Goal: Information Seeking & Learning: Learn about a topic

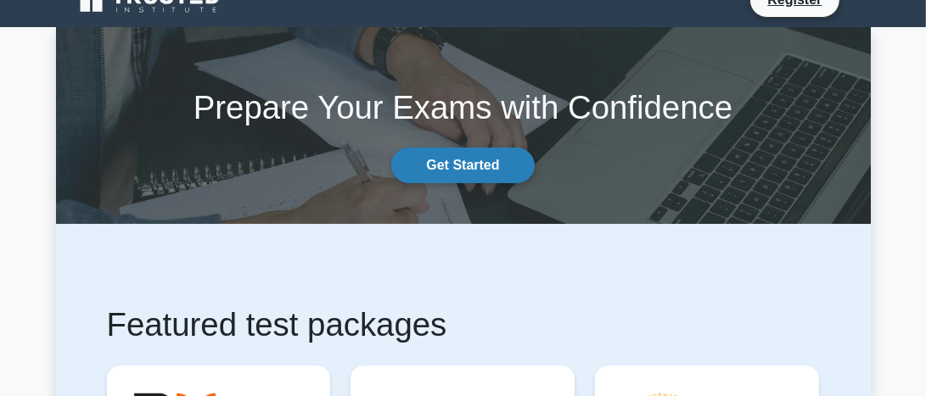
scroll to position [27, 0]
click at [471, 176] on link "Get Started" at bounding box center [462, 166] width 143 height 36
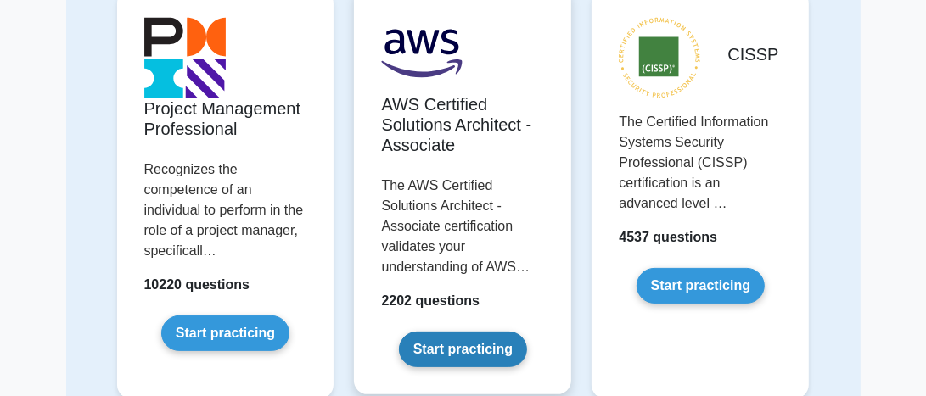
scroll to position [207, 0]
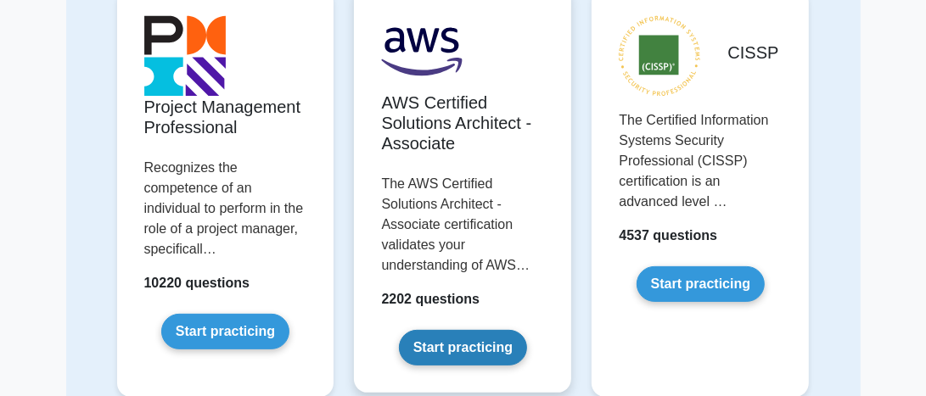
click at [483, 330] on link "Start practicing" at bounding box center [463, 348] width 128 height 36
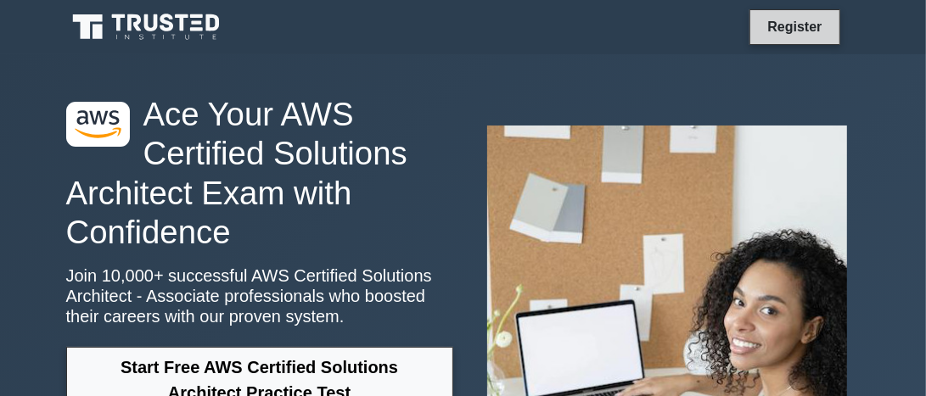
click at [798, 35] on link "Register" at bounding box center [794, 26] width 75 height 21
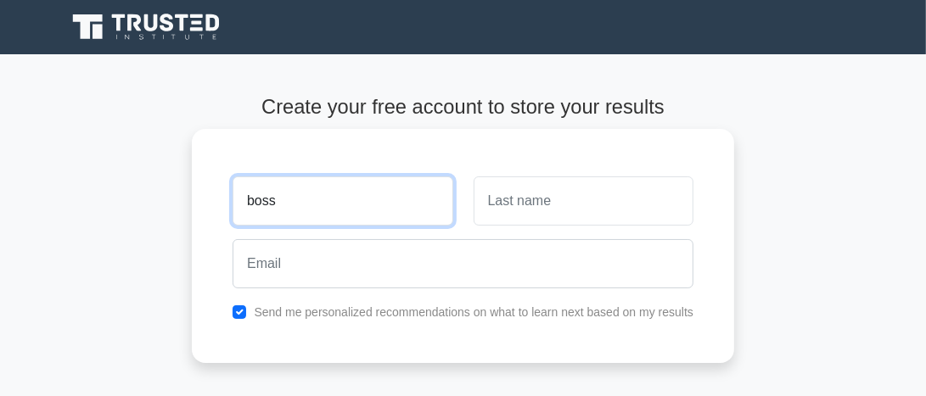
type input "boss"
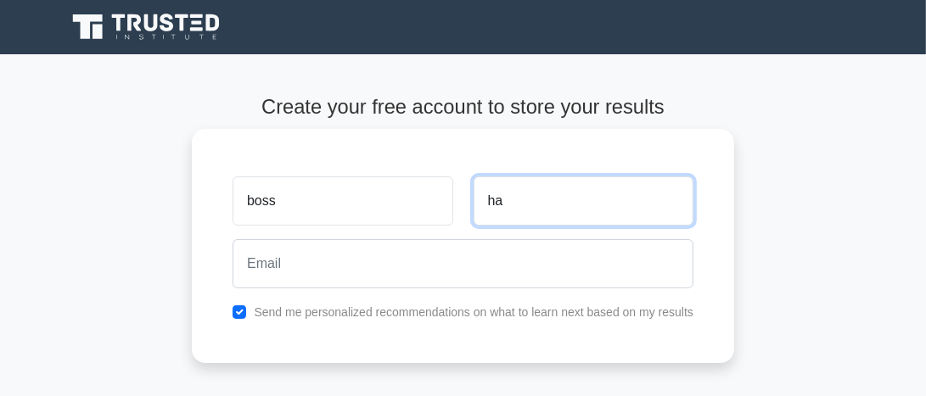
type input "h"
type input "hi"
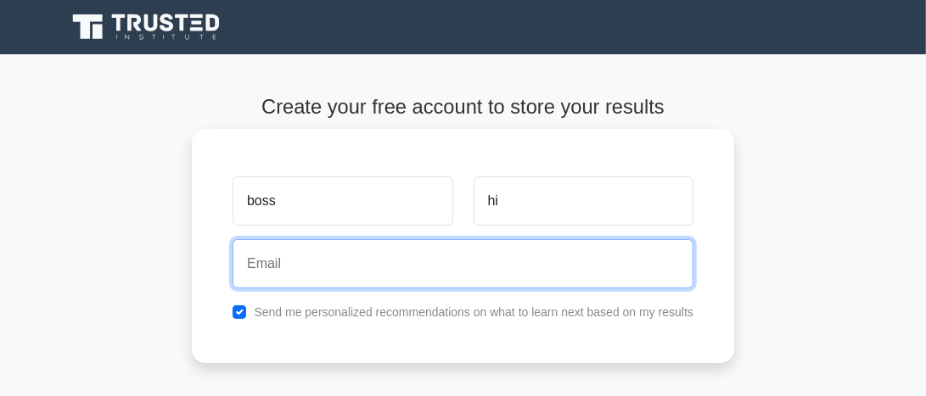
paste input "cejoj21493@gardsiir.com"
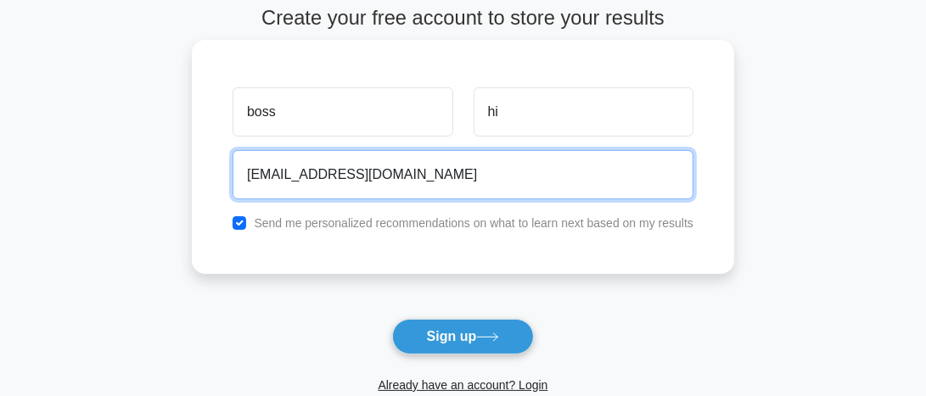
scroll to position [91, 0]
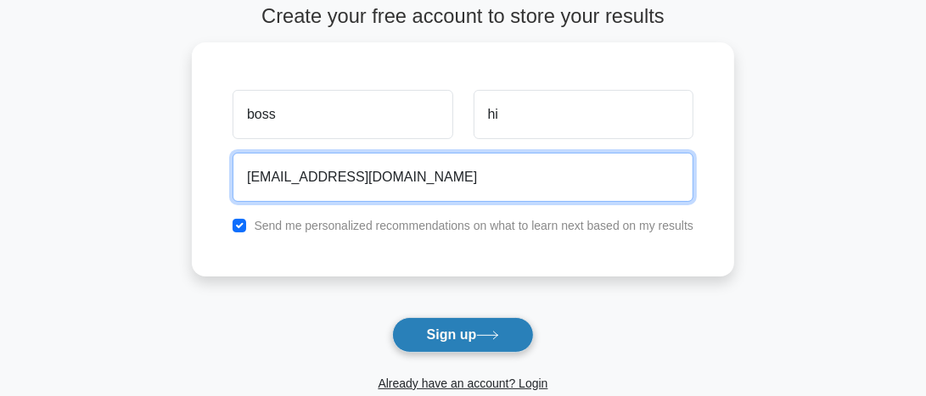
type input "cejoj21493@gardsiir.com"
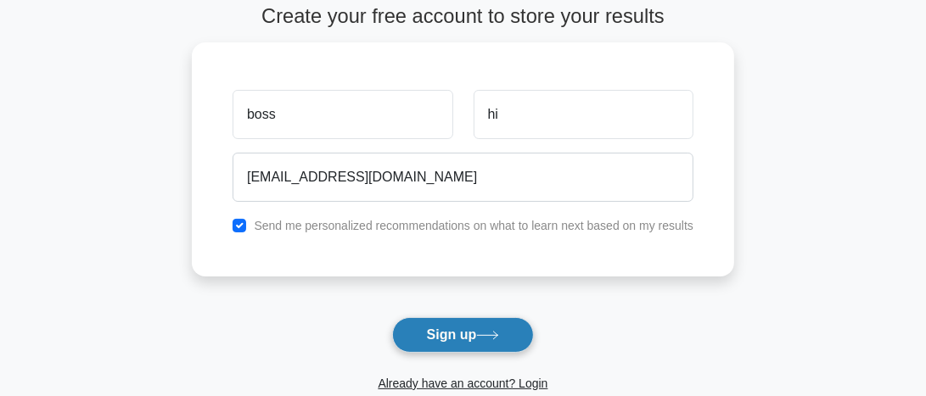
click at [437, 329] on button "Sign up" at bounding box center [463, 335] width 143 height 36
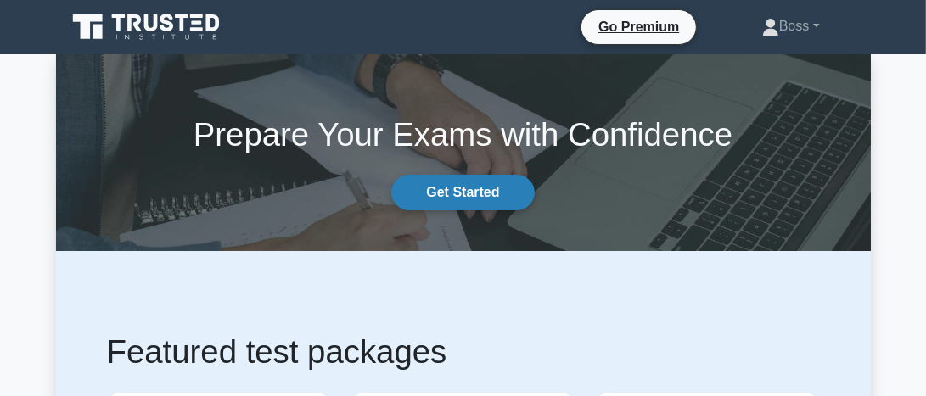
click at [470, 186] on link "Get Started" at bounding box center [462, 193] width 143 height 36
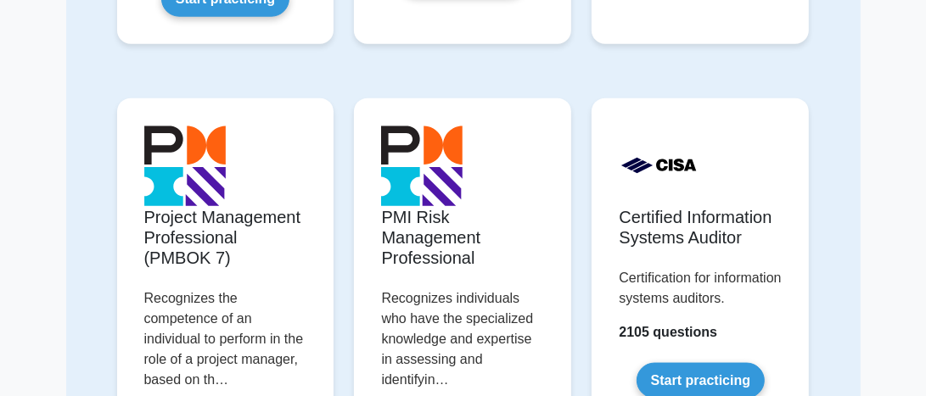
scroll to position [1446, 0]
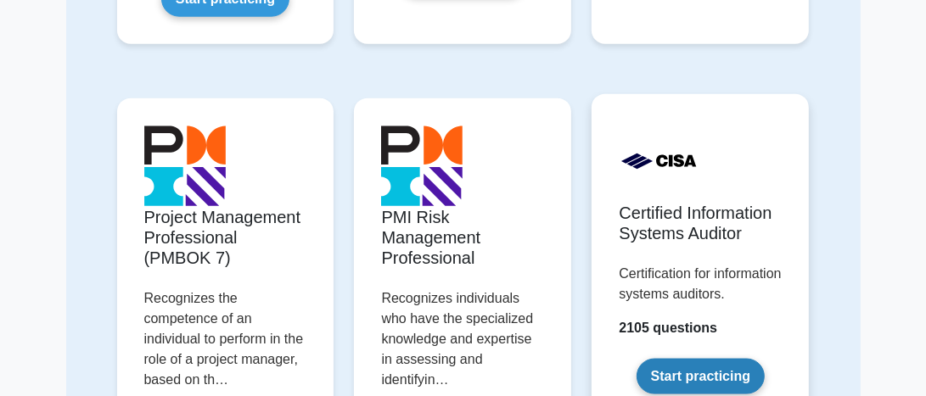
click at [648, 359] on link "Start practicing" at bounding box center [700, 377] width 128 height 36
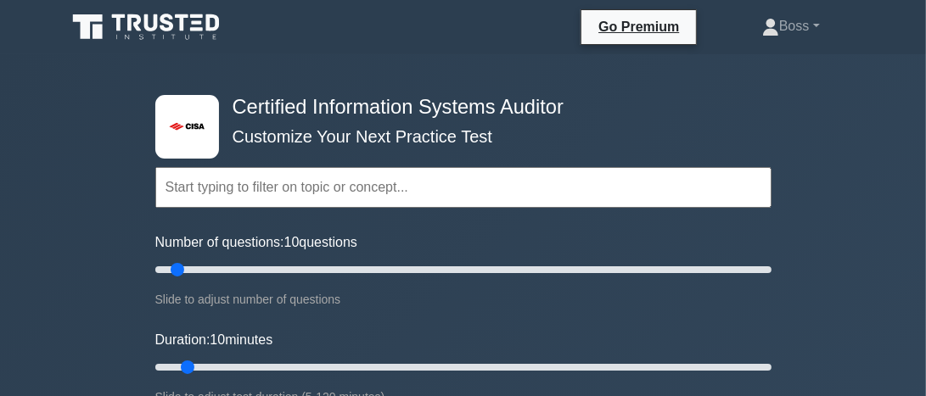
scroll to position [1, 0]
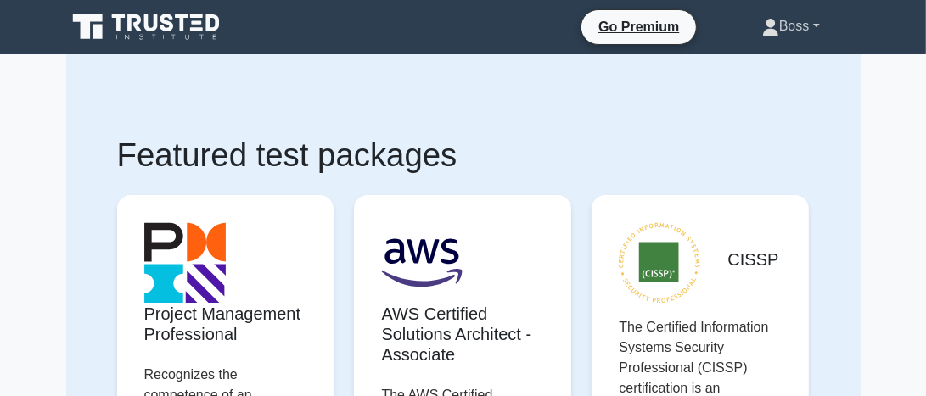
click at [813, 20] on link "Boss" at bounding box center [790, 26] width 139 height 34
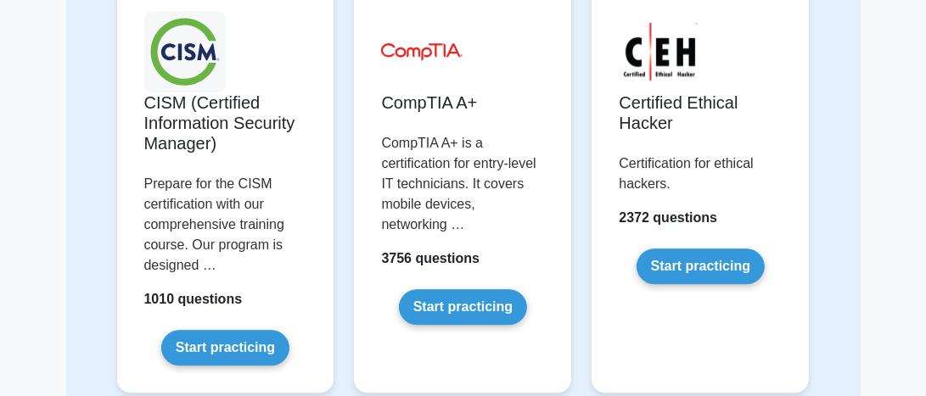
scroll to position [2930, 0]
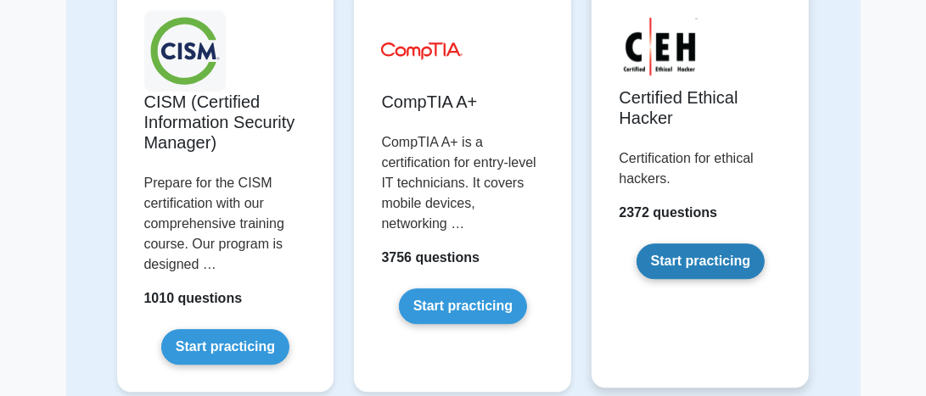
click at [693, 244] on link "Start practicing" at bounding box center [700, 262] width 128 height 36
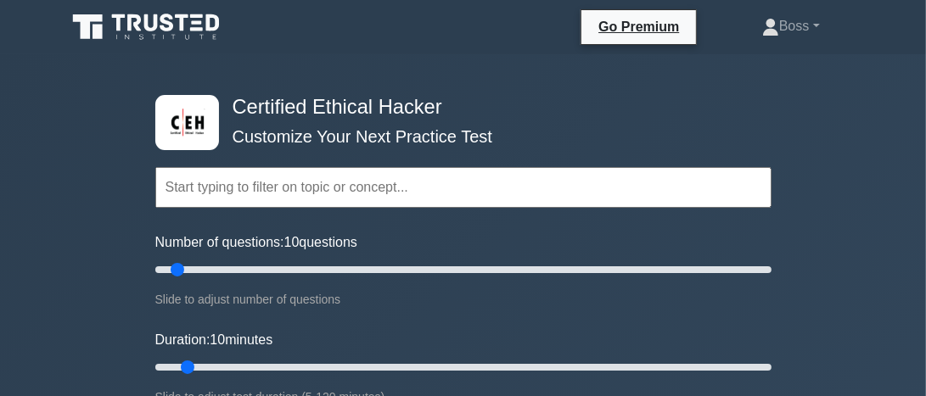
click at [359, 186] on input "text" at bounding box center [463, 187] width 616 height 41
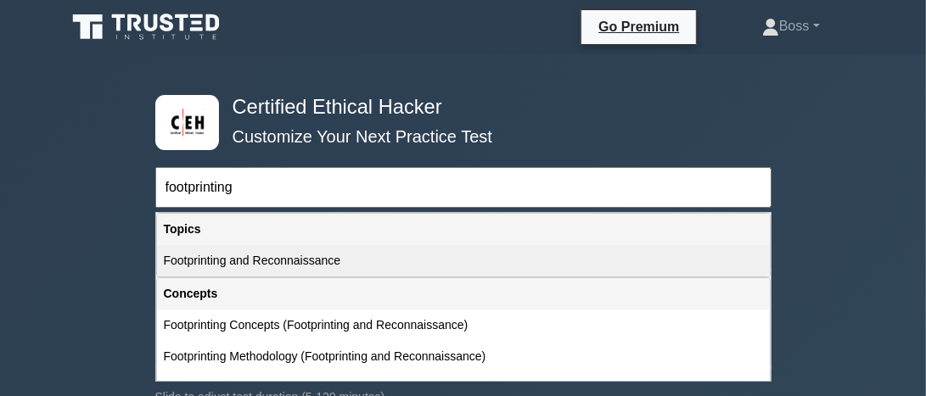
click at [270, 260] on div "Footprinting and Reconnaissance" at bounding box center [463, 260] width 613 height 31
type input "Footprinting and Reconnaissance"
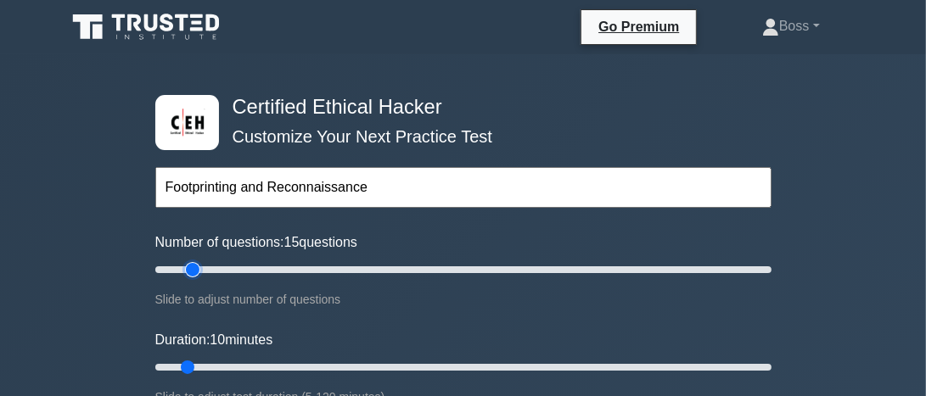
type input "15"
click at [192, 271] on input "Number of questions: 15 questions" at bounding box center [463, 270] width 616 height 20
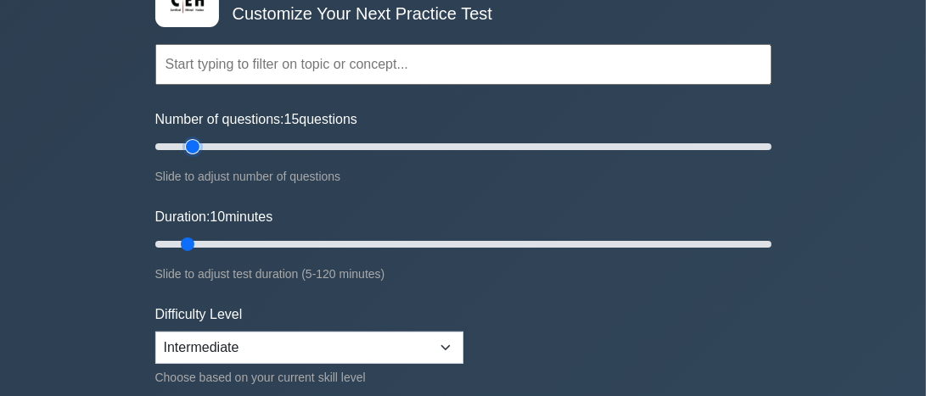
scroll to position [124, 0]
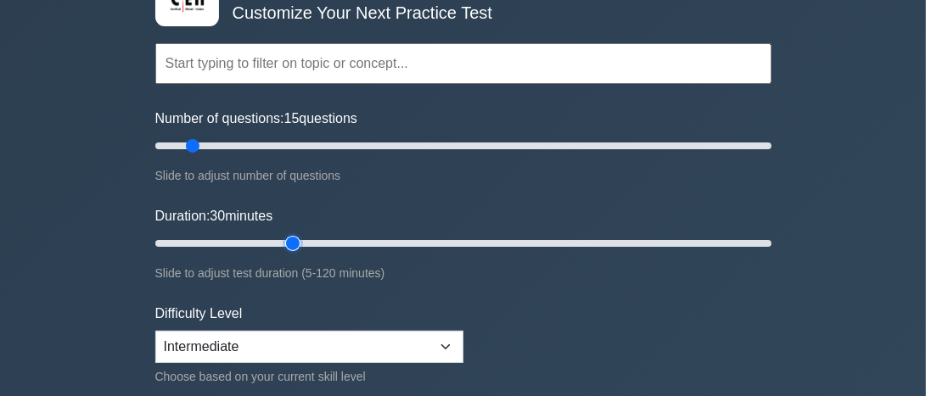
type input "30"
click at [291, 244] on input "Duration: 30 minutes" at bounding box center [463, 243] width 616 height 20
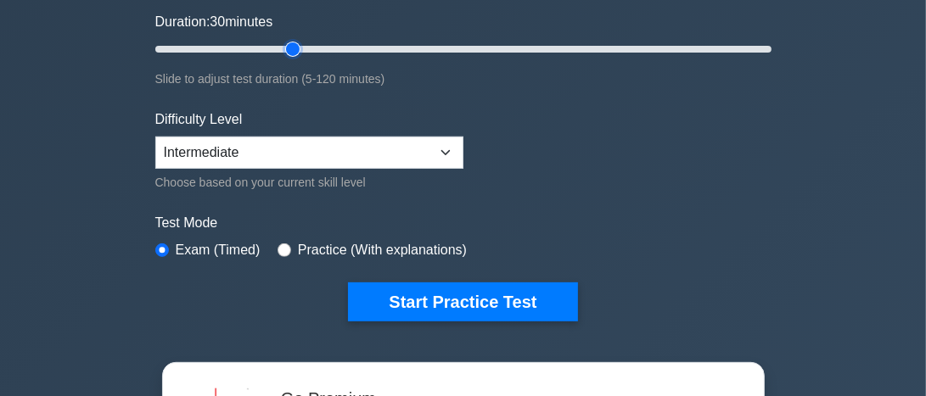
scroll to position [322, 0]
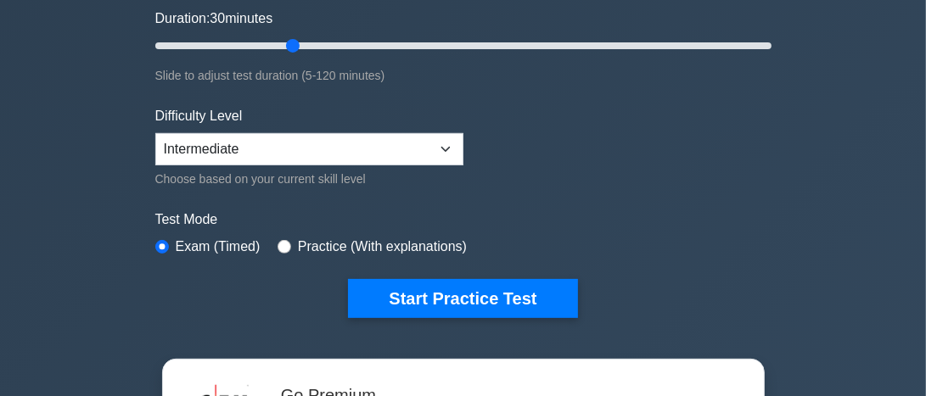
click at [291, 242] on div "Practice (With explanations)" at bounding box center [371, 247] width 189 height 20
click at [283, 240] on input "radio" at bounding box center [284, 247] width 14 height 14
radio input "true"
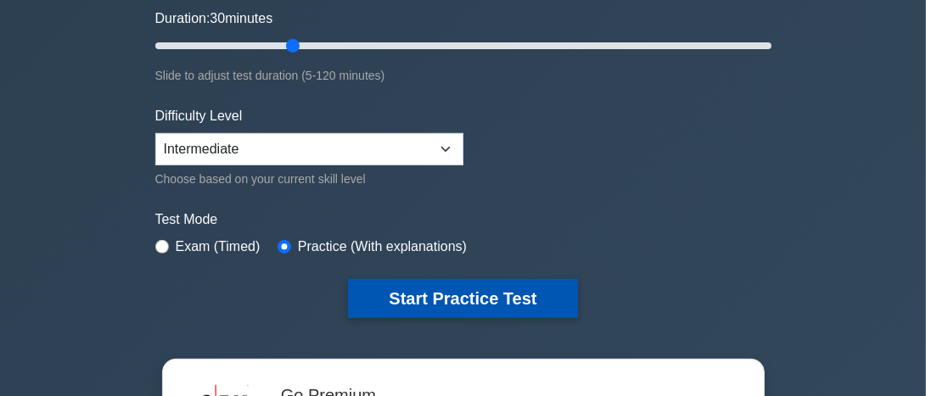
click at [437, 280] on button "Start Practice Test" at bounding box center [462, 298] width 229 height 39
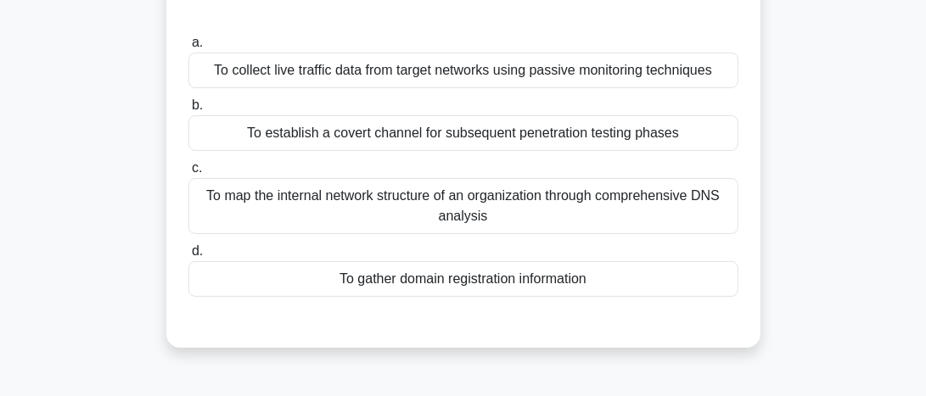
scroll to position [141, 0]
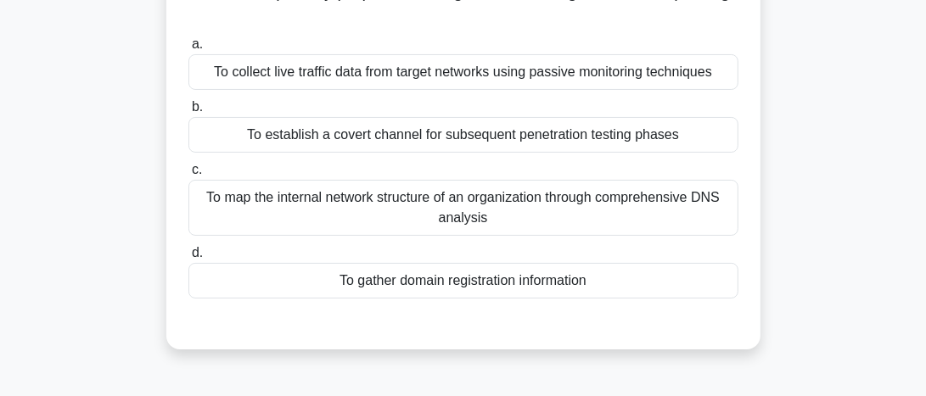
click at [478, 283] on div "To gather domain registration information" at bounding box center [463, 281] width 550 height 36
click at [188, 259] on input "d. To gather domain registration information" at bounding box center [188, 253] width 0 height 11
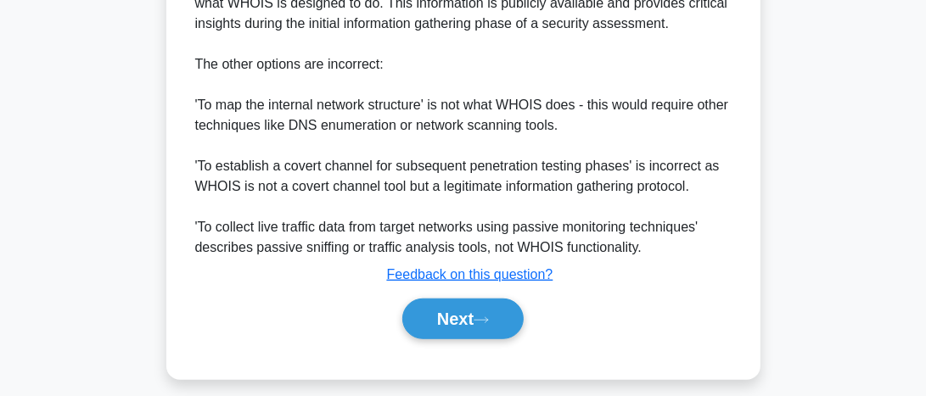
scroll to position [686, 0]
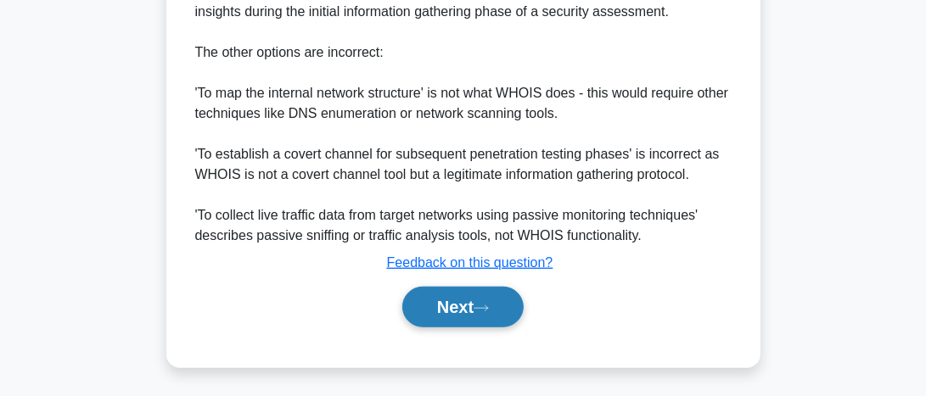
click at [442, 300] on button "Next" at bounding box center [462, 307] width 121 height 41
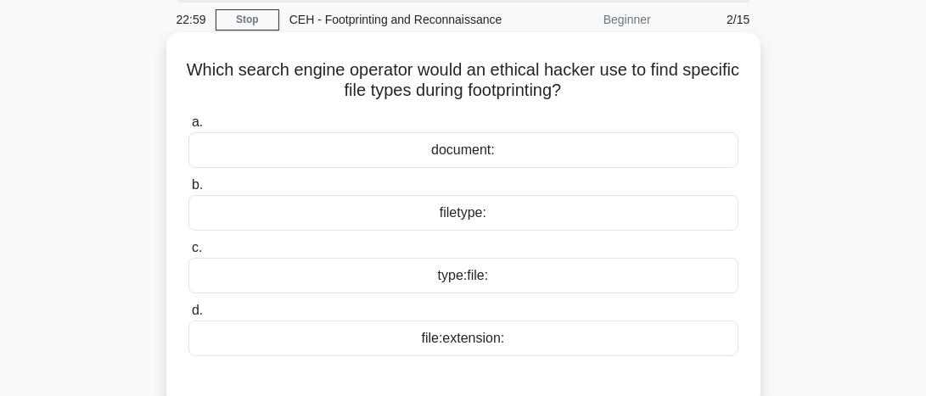
scroll to position [64, 0]
click at [460, 211] on div "filetype:" at bounding box center [463, 212] width 550 height 36
click at [188, 190] on input "b. filetype:" at bounding box center [188, 184] width 0 height 11
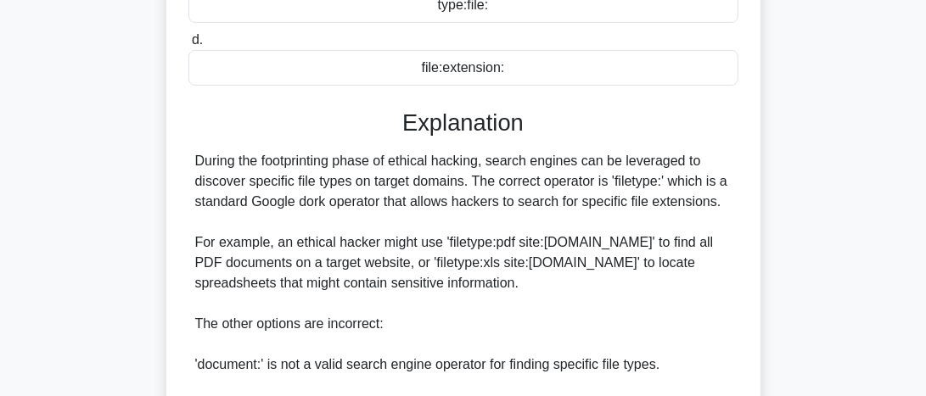
scroll to position [334, 0]
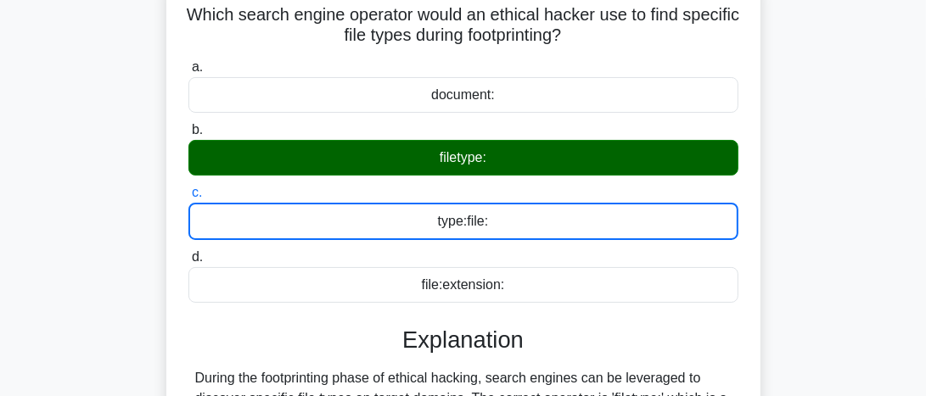
scroll to position [114, 0]
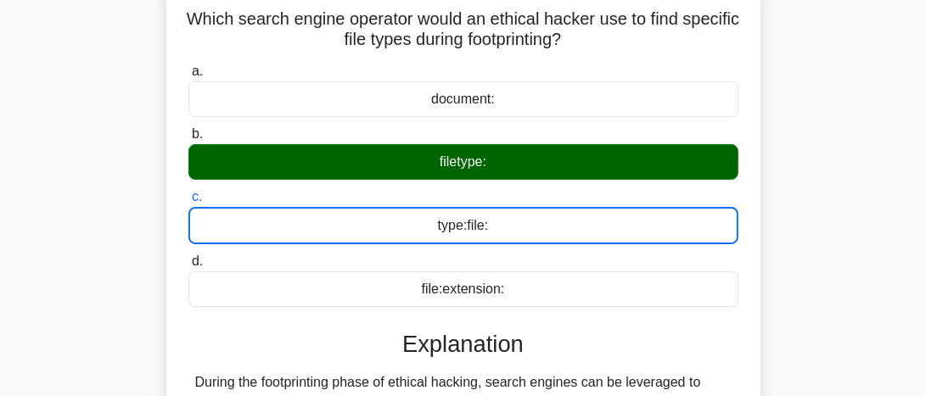
click at [188, 129] on input "b. filetype:" at bounding box center [188, 134] width 0 height 11
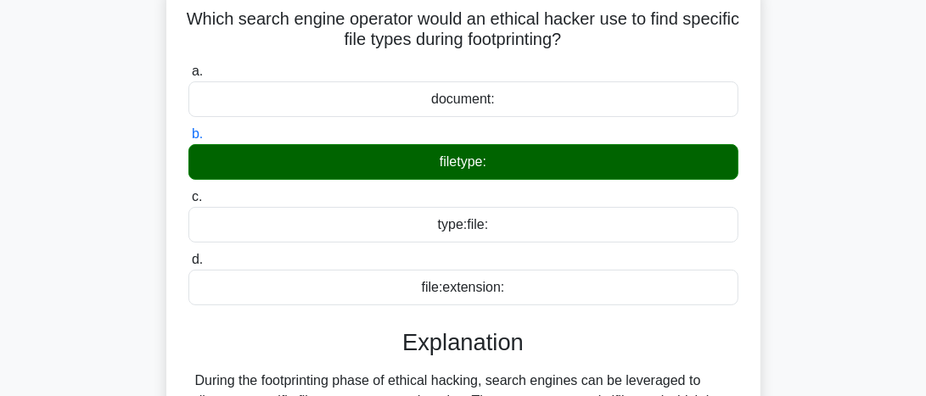
click at [188, 66] on input "a. document:" at bounding box center [188, 71] width 0 height 11
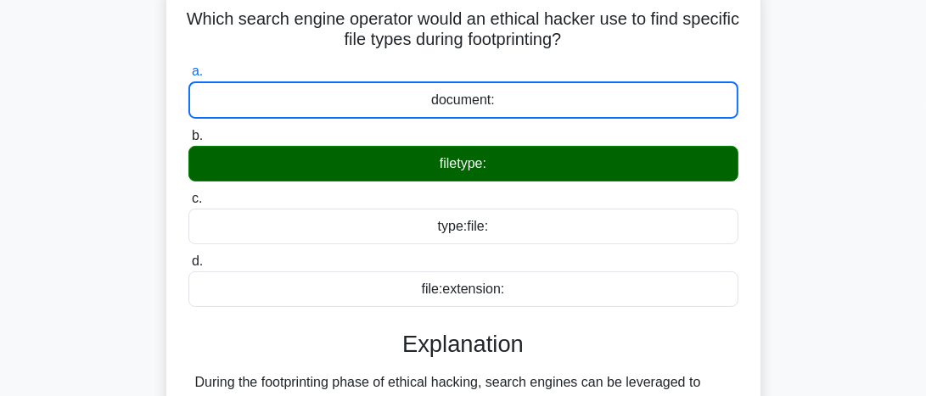
click at [188, 256] on input "d. file:extension:" at bounding box center [188, 261] width 0 height 11
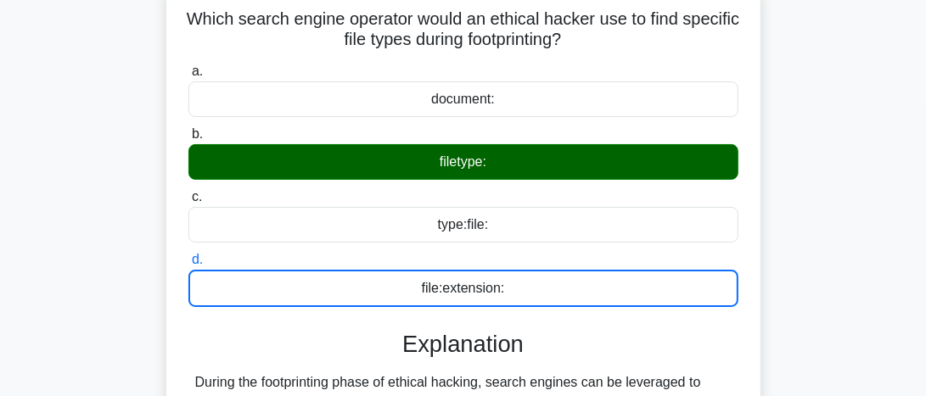
click at [485, 247] on div "a. document: b. filetype: c. d." at bounding box center [463, 184] width 570 height 253
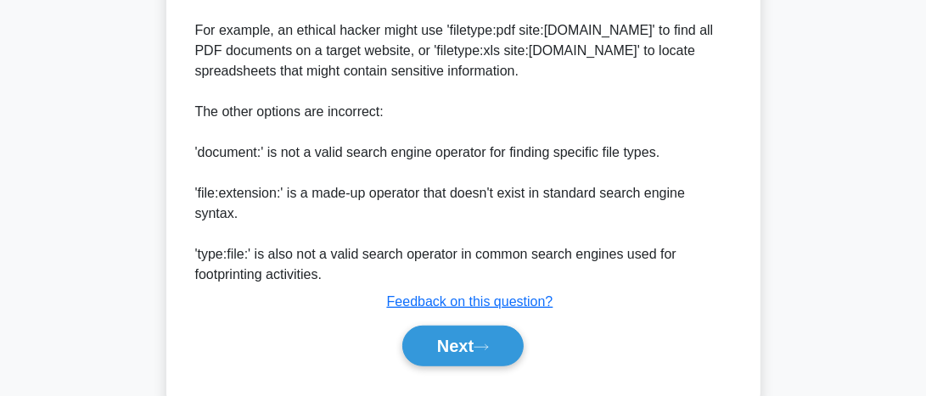
scroll to position [551, 0]
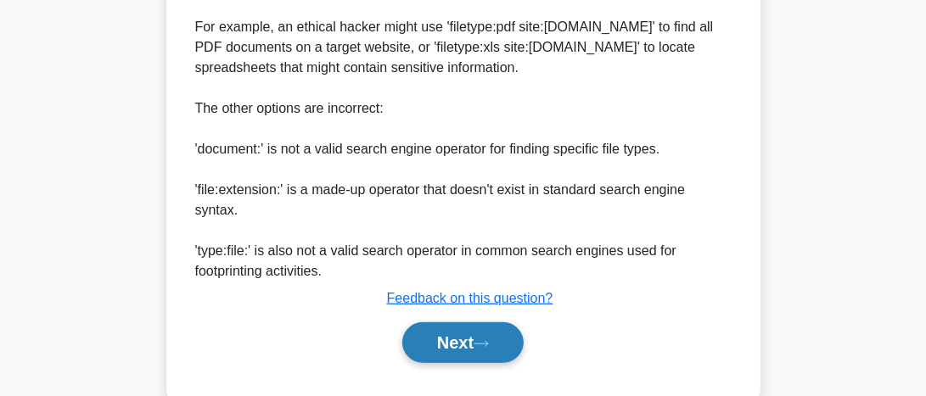
click at [427, 322] on button "Next" at bounding box center [462, 342] width 121 height 41
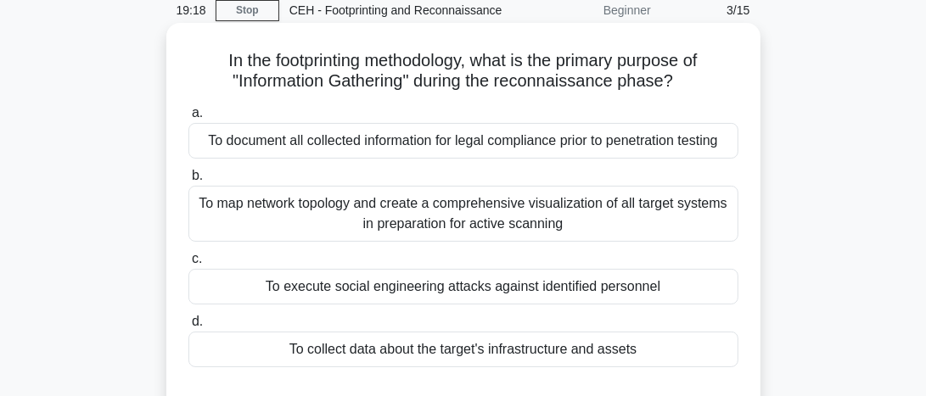
scroll to position [73, 0]
click at [392, 141] on div "To document all collected information for legal compliance prior to penetration…" at bounding box center [463, 140] width 550 height 36
click at [188, 118] on input "a. To document all collected information for legal compliance prior to penetrat…" at bounding box center [188, 112] width 0 height 11
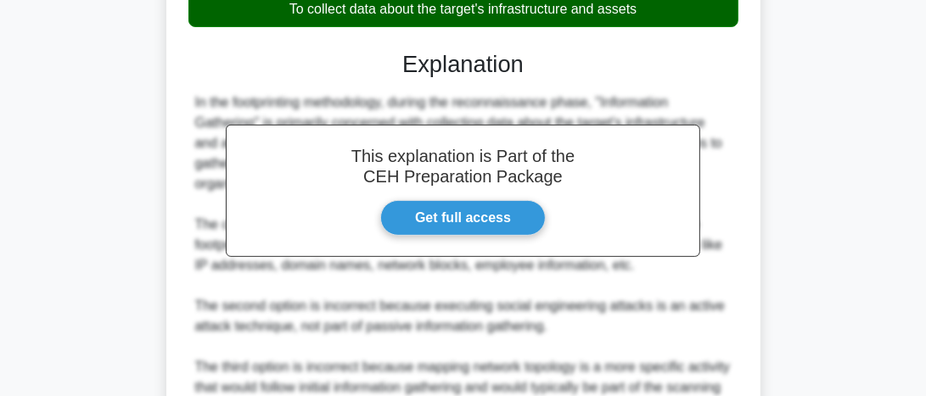
scroll to position [415, 0]
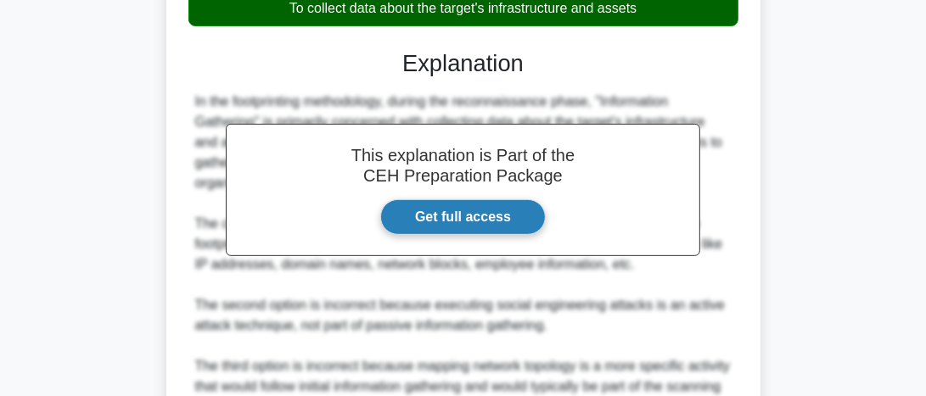
click at [490, 234] on link "Get full access" at bounding box center [462, 217] width 165 height 36
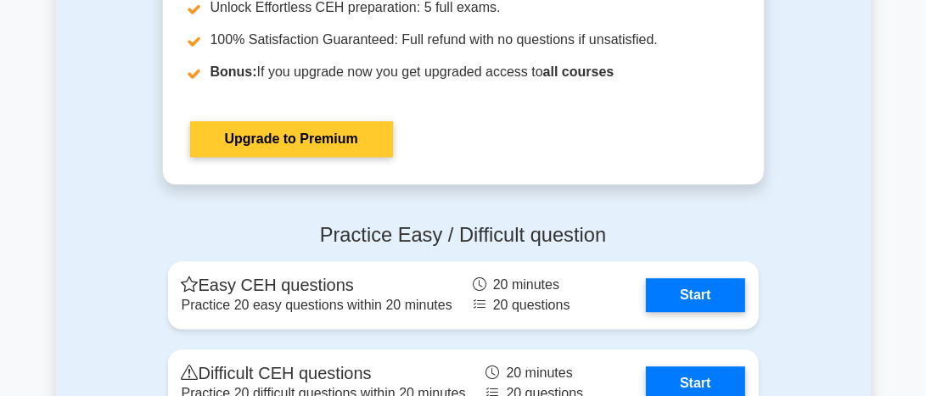
scroll to position [3004, 0]
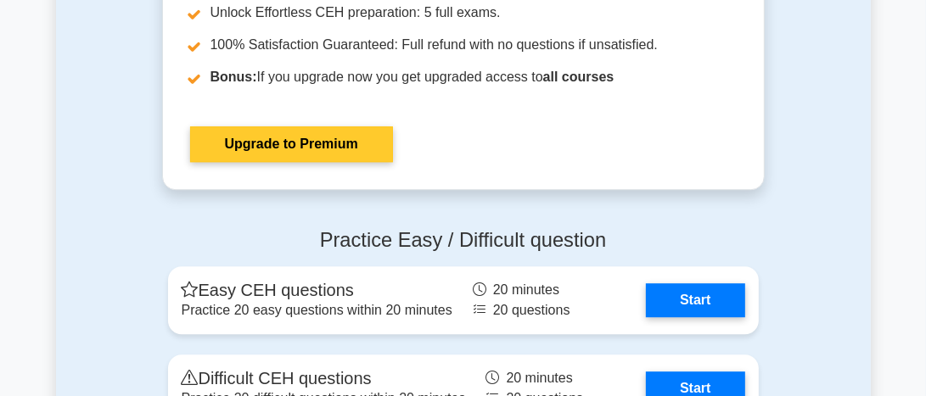
click at [338, 132] on link "Upgrade to Premium" at bounding box center [291, 144] width 203 height 36
